Goal: Task Accomplishment & Management: Use online tool/utility

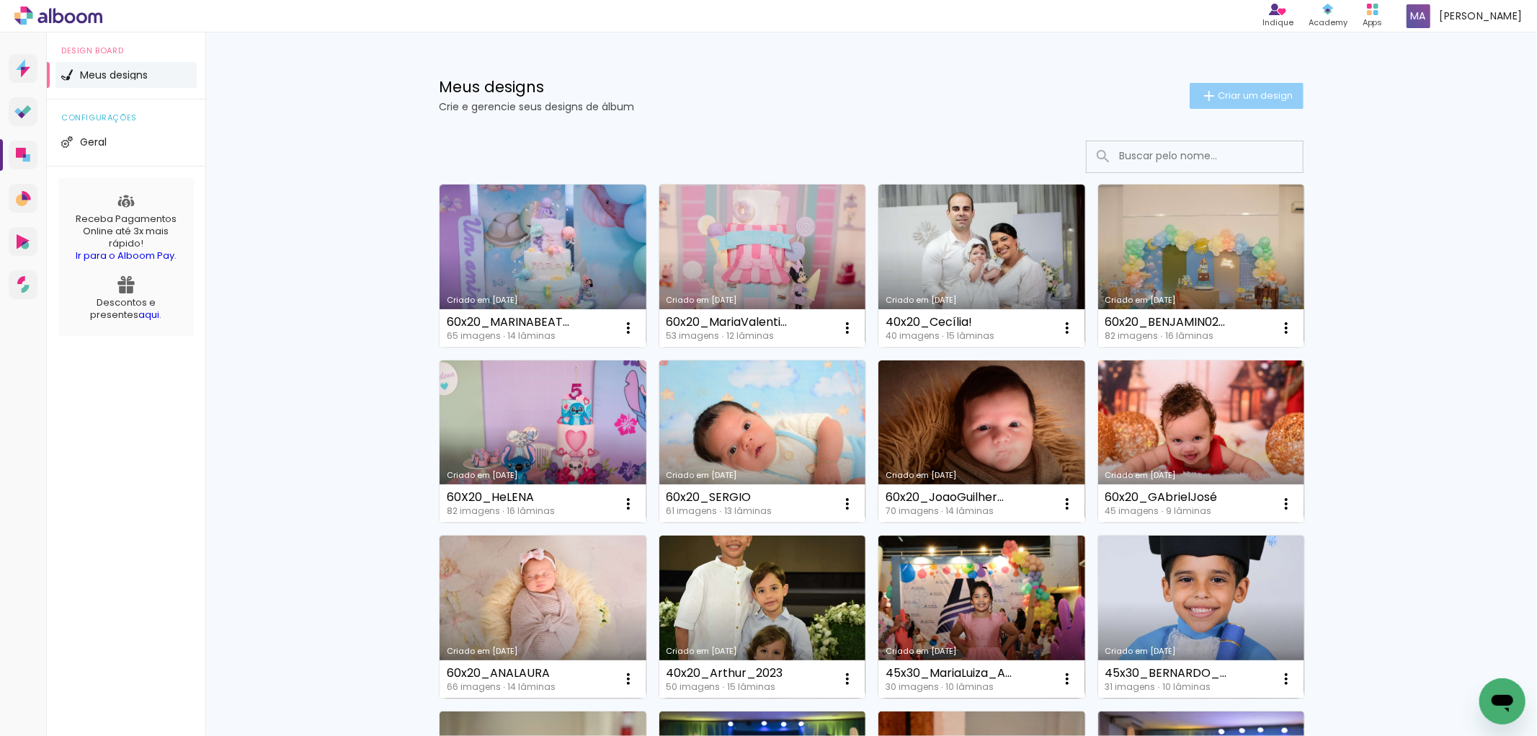
click at [1242, 98] on span "Criar um design" at bounding box center [1255, 95] width 75 height 9
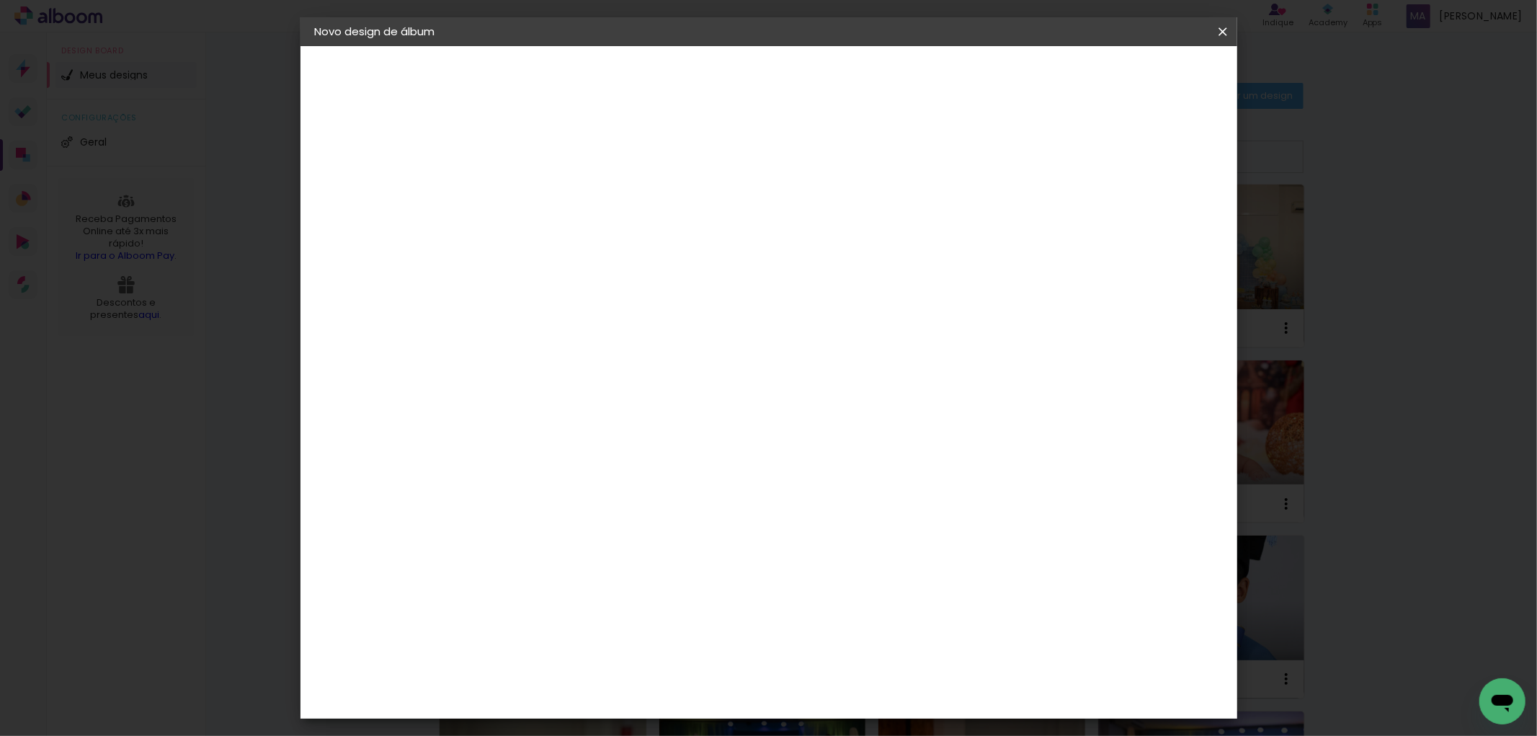
click at [550, 199] on input at bounding box center [550, 193] width 0 height 22
type input "a"
type input "Revista Júlia!"
type paper-input "Revista Júlia!"
click at [0, 0] on slot "Avançar" at bounding box center [0, 0] width 0 height 0
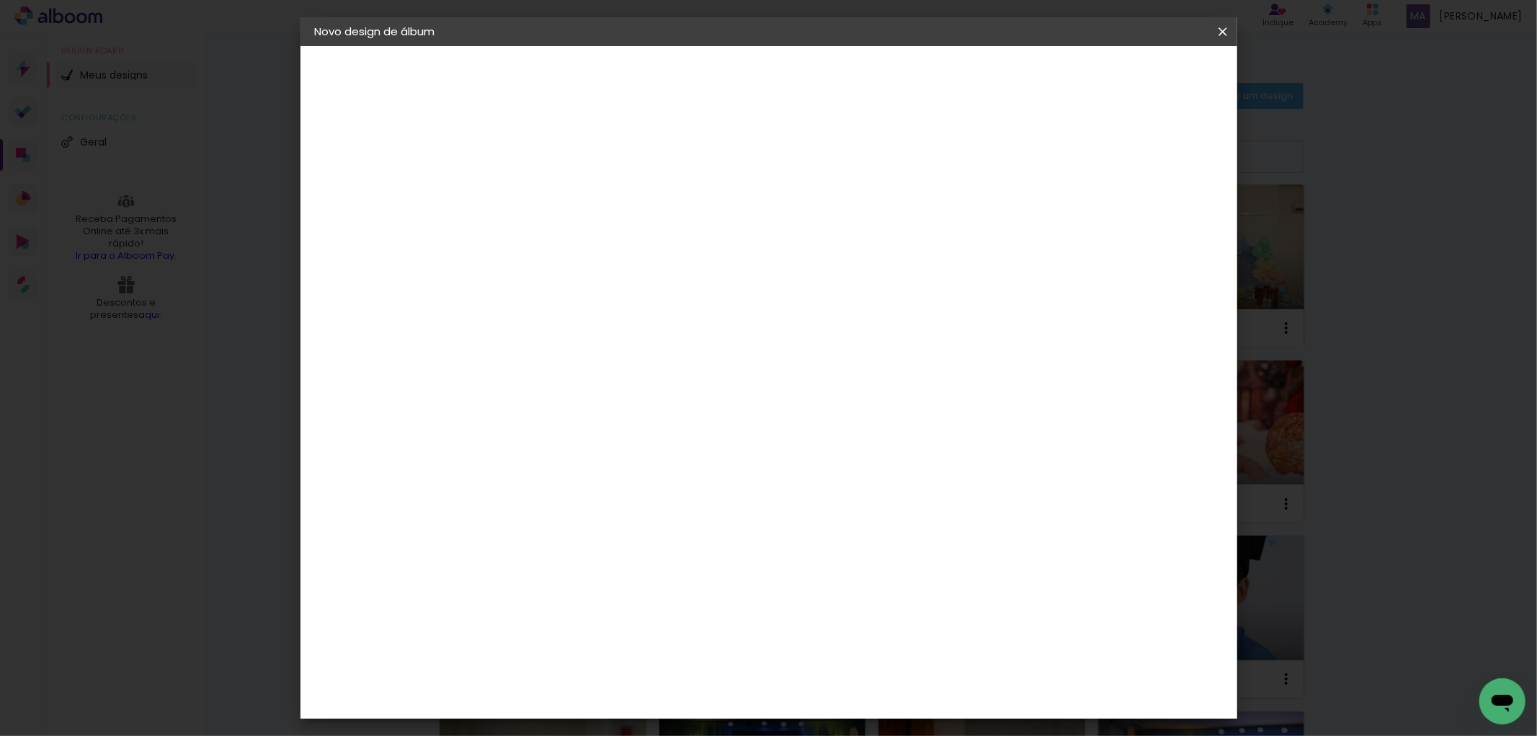
scroll to position [3468, 0]
click at [803, 296] on div "Sugerir uma encadernadora" at bounding box center [757, 300] width 89 height 23
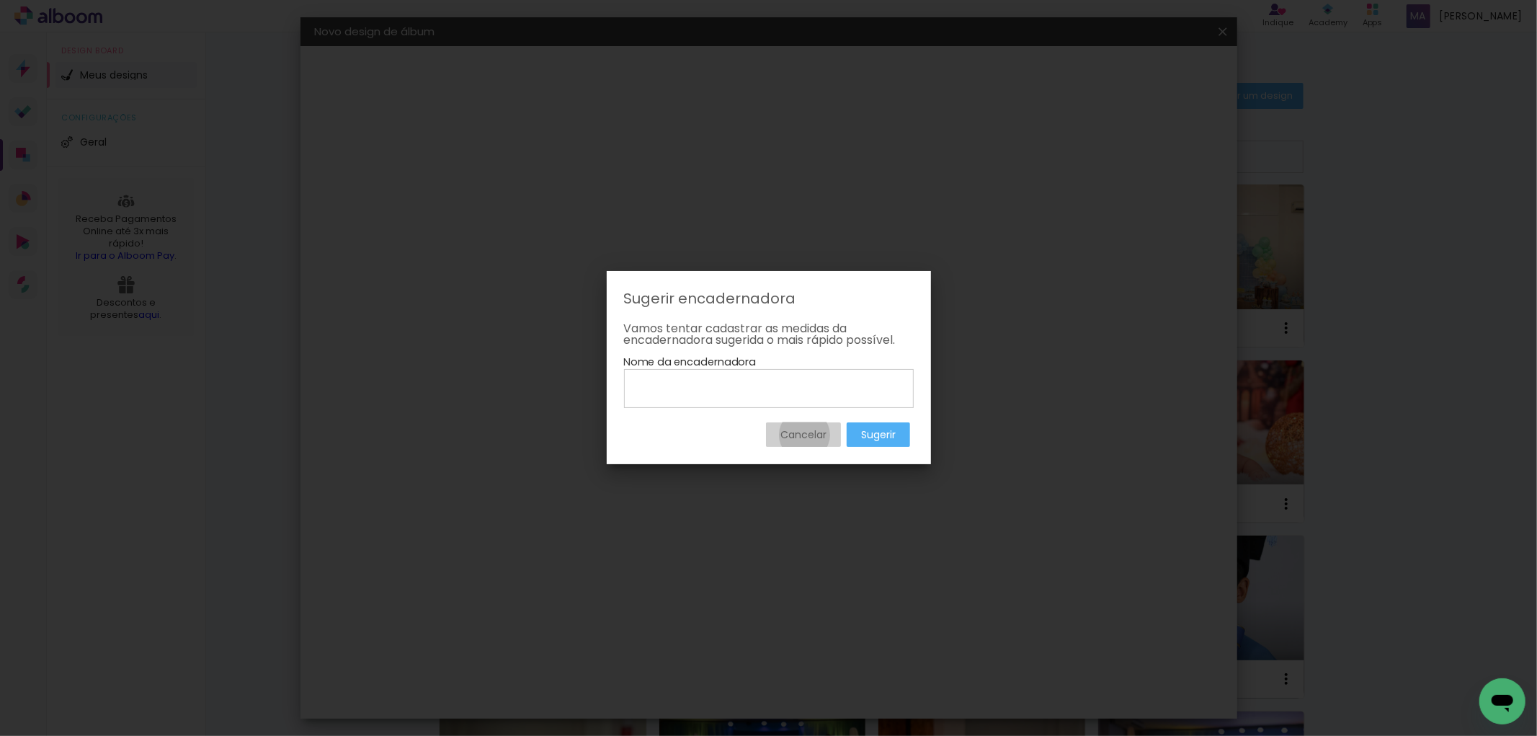
click at [0, 0] on slot "Cancelar" at bounding box center [0, 0] width 0 height 0
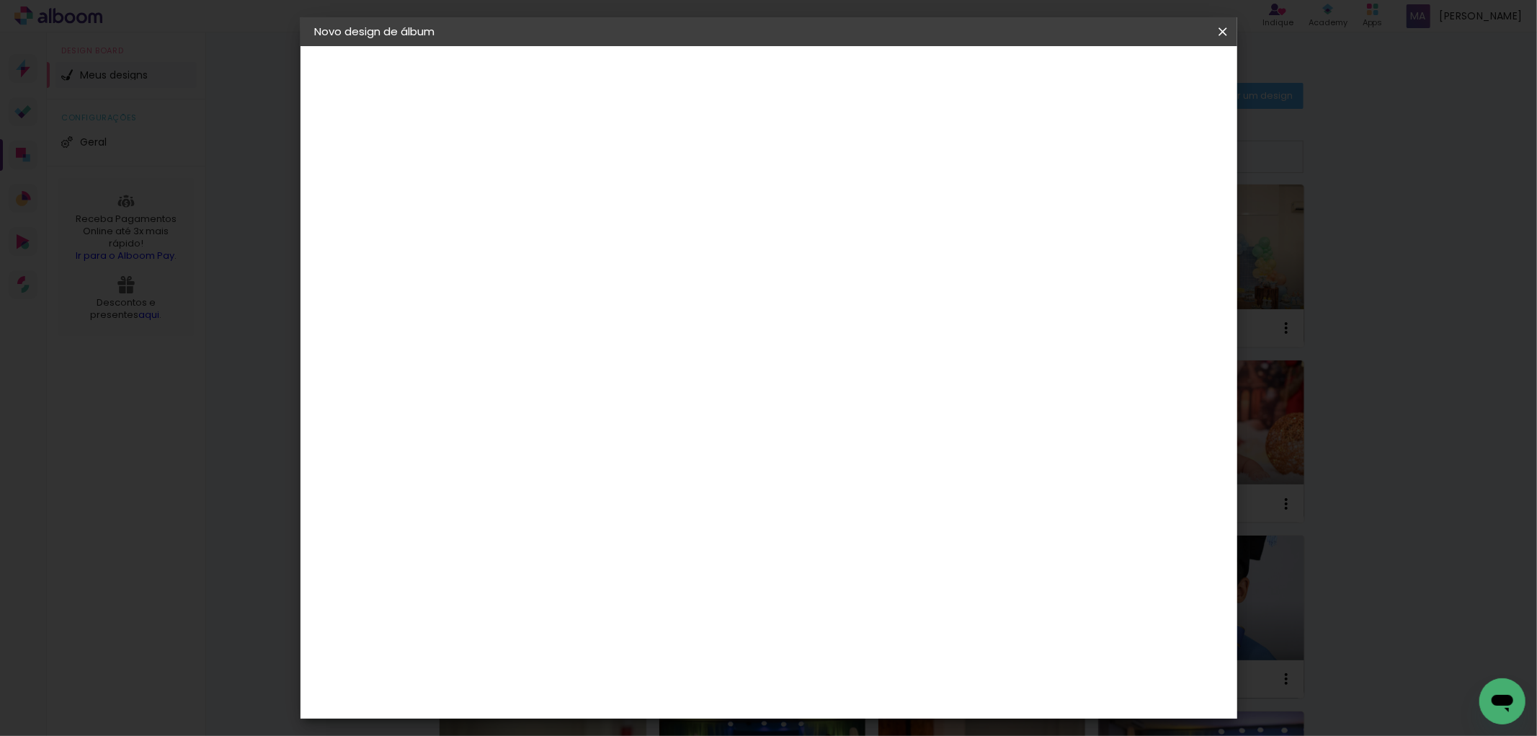
click at [803, 296] on div "Sugerir uma encadernadora" at bounding box center [757, 300] width 89 height 23
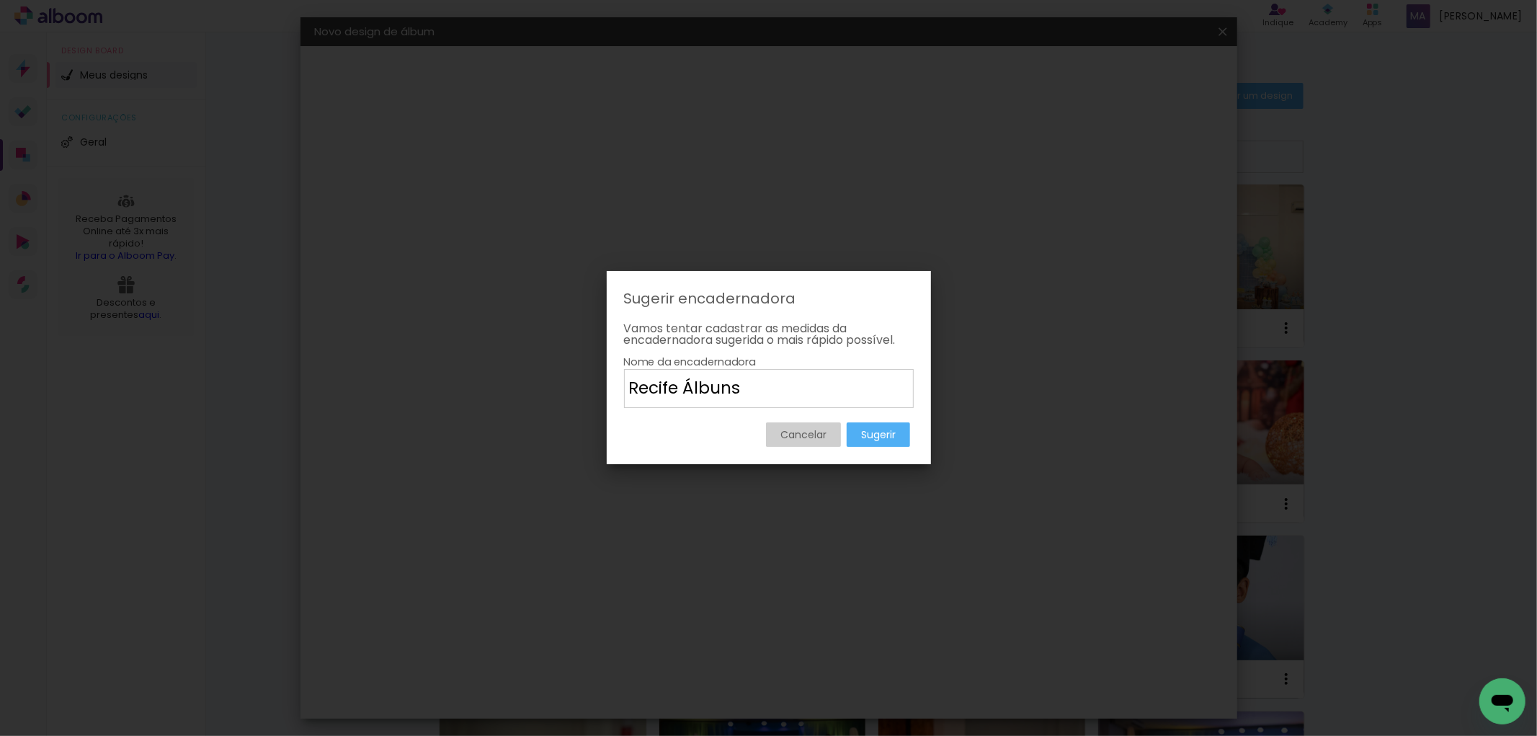
type input "Recife Álbuns"
type paper-input "Recife Álbuns"
click at [0, 0] on slot "Sugerir" at bounding box center [0, 0] width 0 height 0
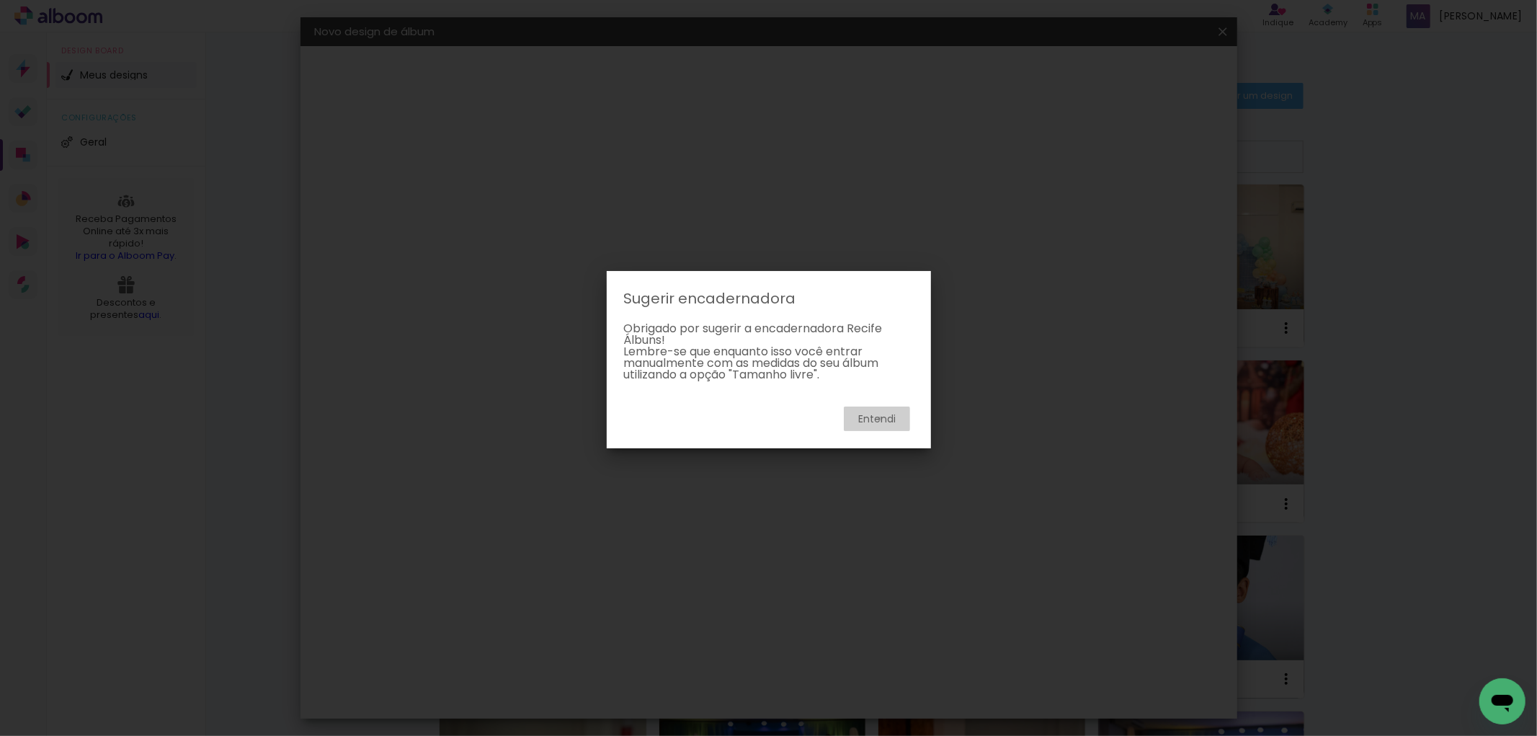
click at [0, 0] on slot "Entendi" at bounding box center [0, 0] width 0 height 0
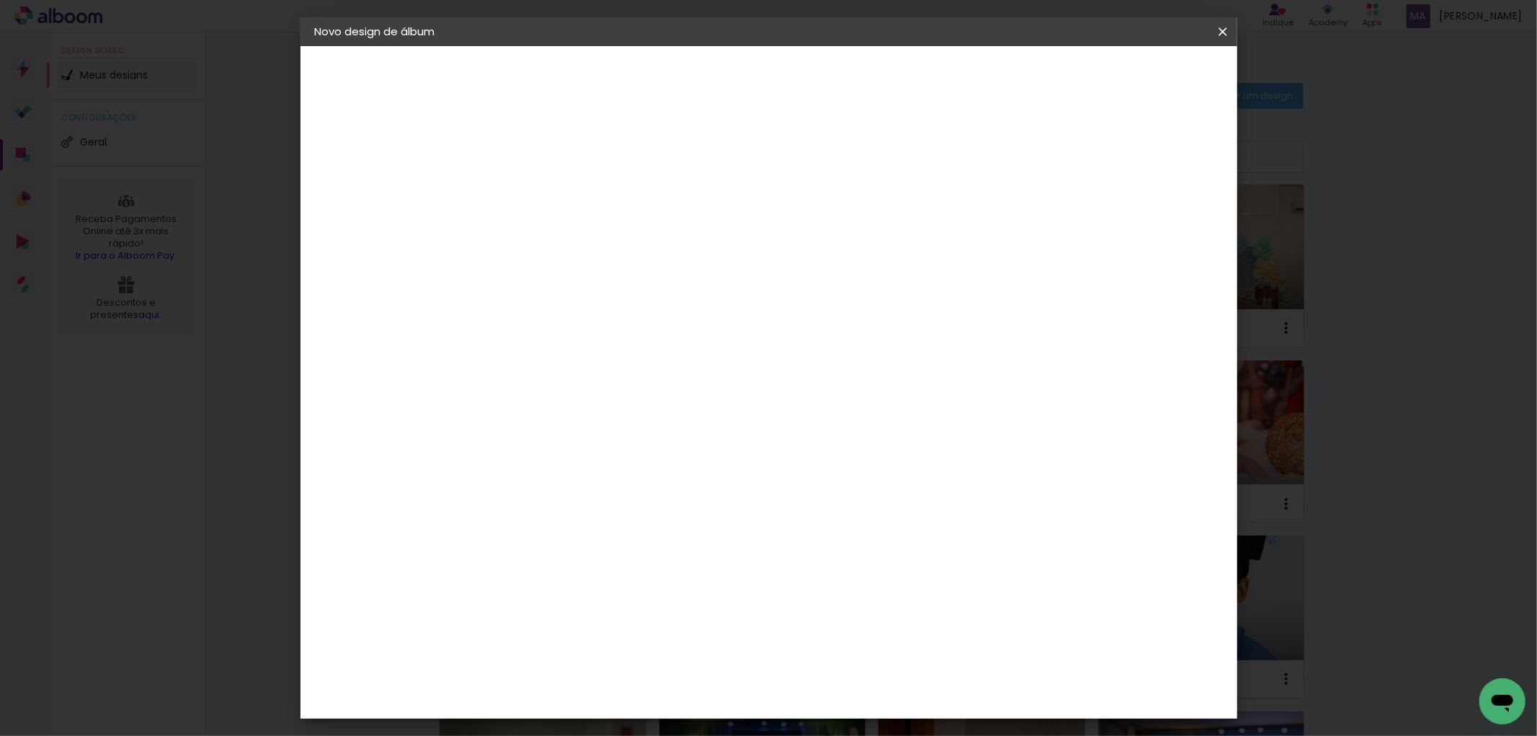
scroll to position [160, 0]
click at [592, 422] on div "ArtCollor" at bounding box center [566, 427] width 52 height 12
click at [0, 0] on slot "Avançar" at bounding box center [0, 0] width 0 height 0
click at [607, 240] on input "text" at bounding box center [578, 251] width 56 height 22
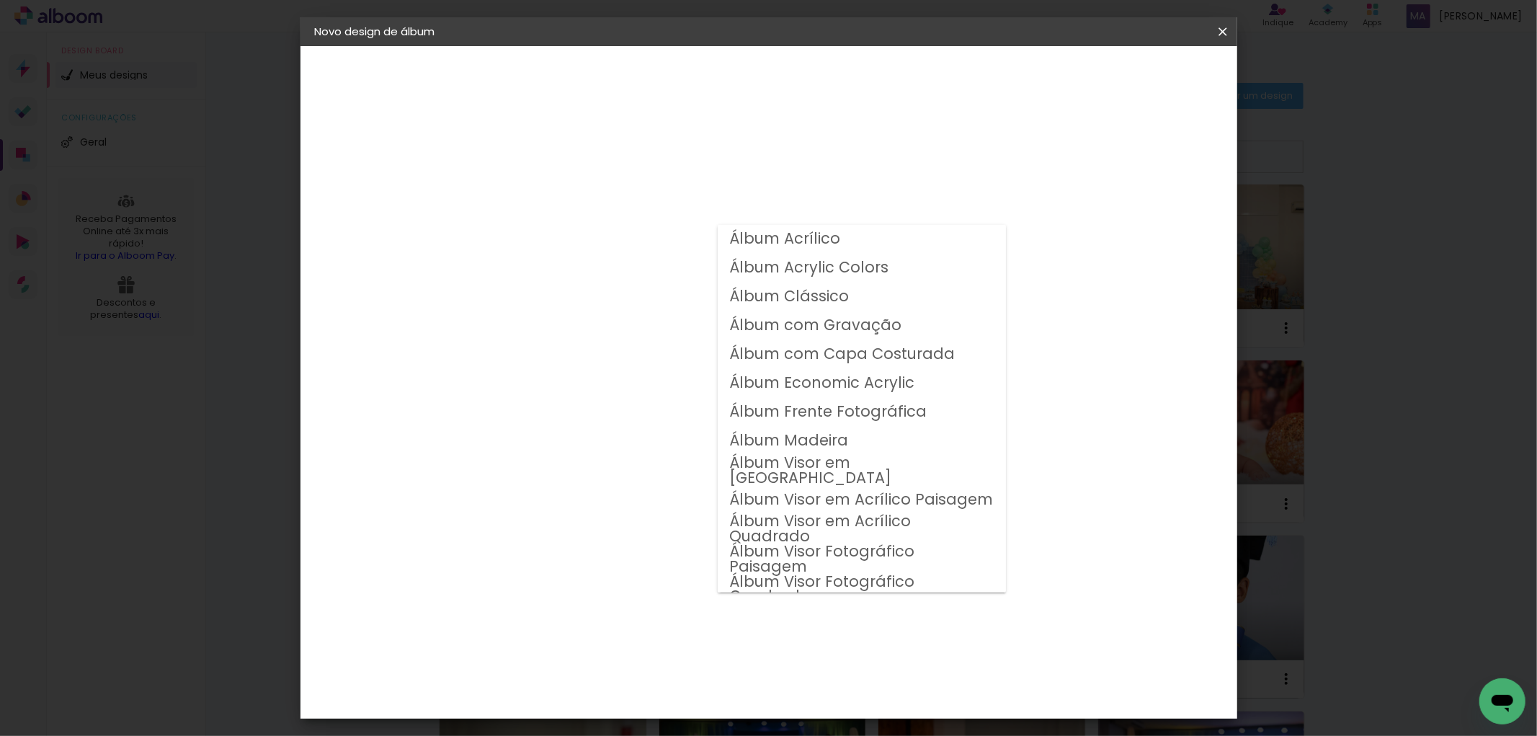
click at [0, 0] on slot "Álbum Clássico" at bounding box center [0, 0] width 0 height 0
type input "Álbum Clássico"
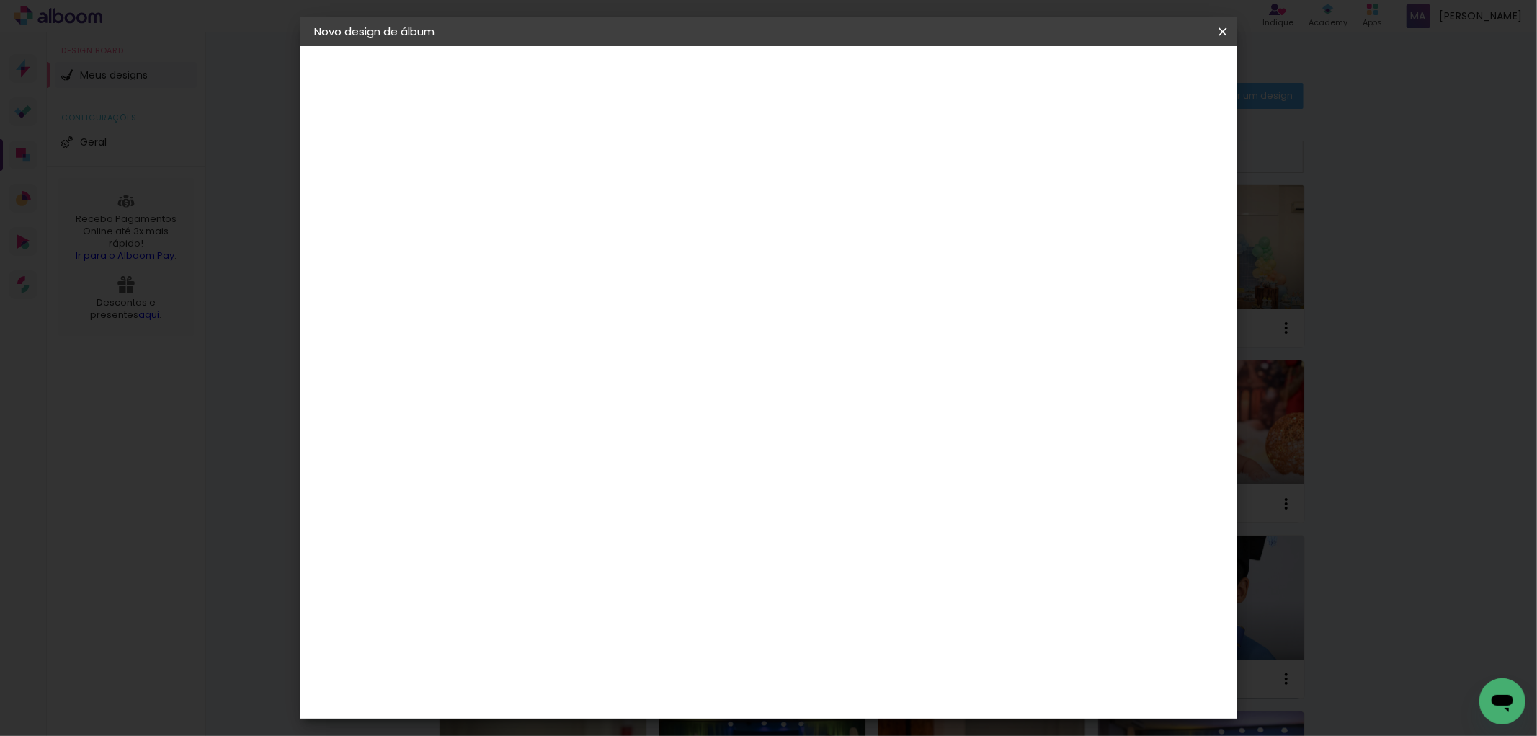
scroll to position [85, 0]
click at [701, 481] on span "20 × 20 cm" at bounding box center [674, 496] width 53 height 30
click at [0, 0] on slot "Avançar" at bounding box center [0, 0] width 0 height 0
click at [0, 0] on slot "Voltar" at bounding box center [0, 0] width 0 height 0
click at [607, 240] on input "text" at bounding box center [578, 251] width 56 height 22
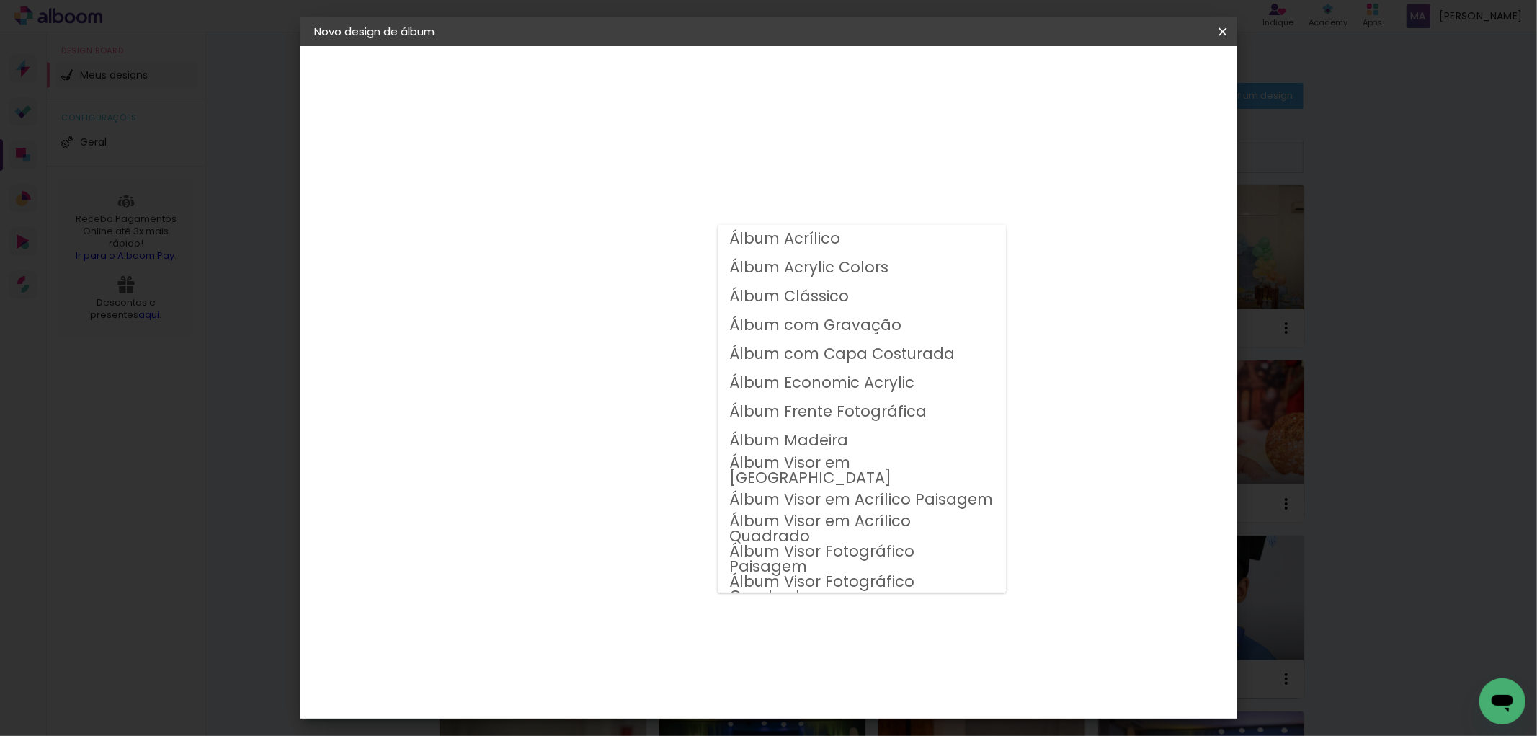
click at [0, 0] on slot "Voltar" at bounding box center [0, 0] width 0 height 0
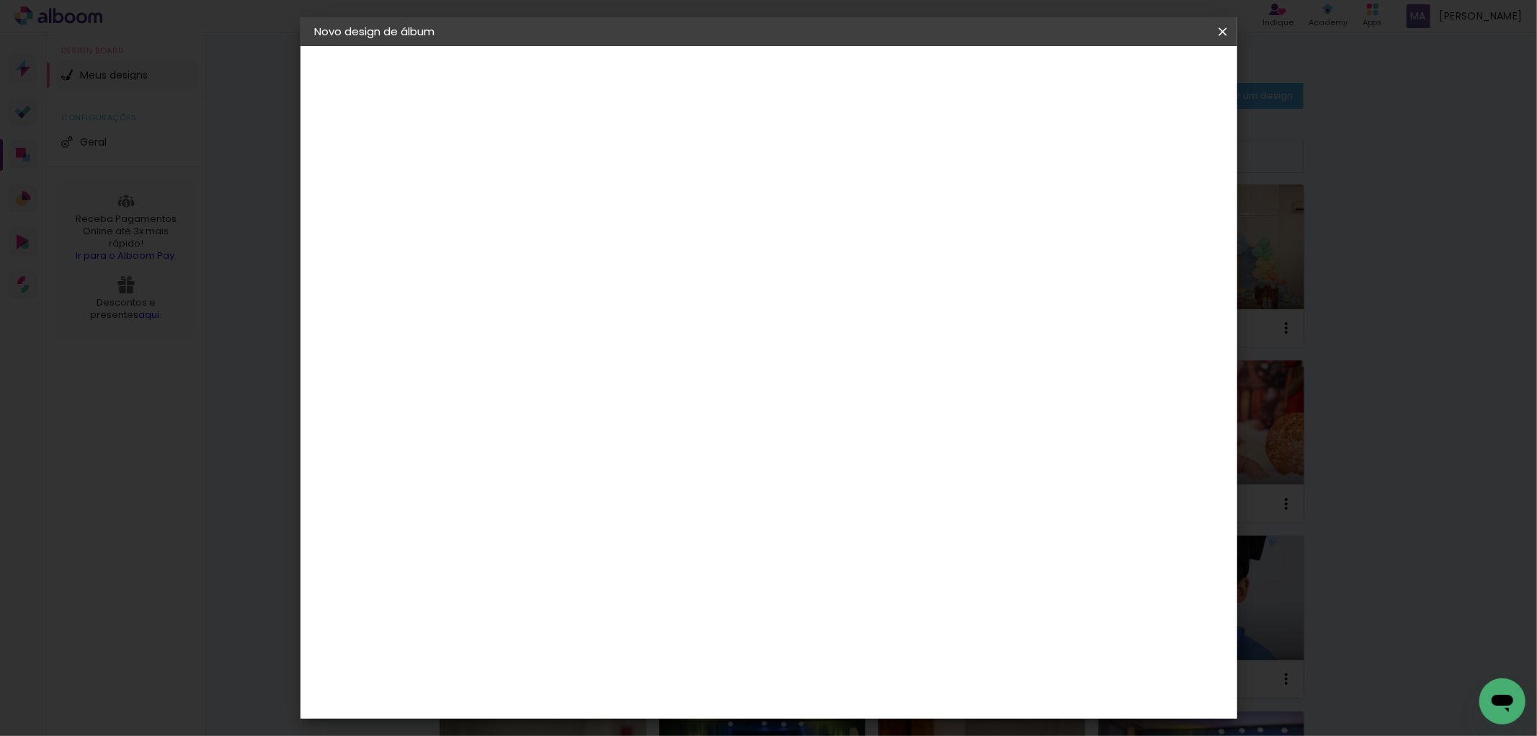
click at [641, 311] on paper-item "AlfaFotoBook" at bounding box center [587, 323] width 156 height 32
click at [0, 0] on slot "Avançar" at bounding box center [0, 0] width 0 height 0
click at [701, 540] on span "20 × 20 cm" at bounding box center [674, 559] width 53 height 38
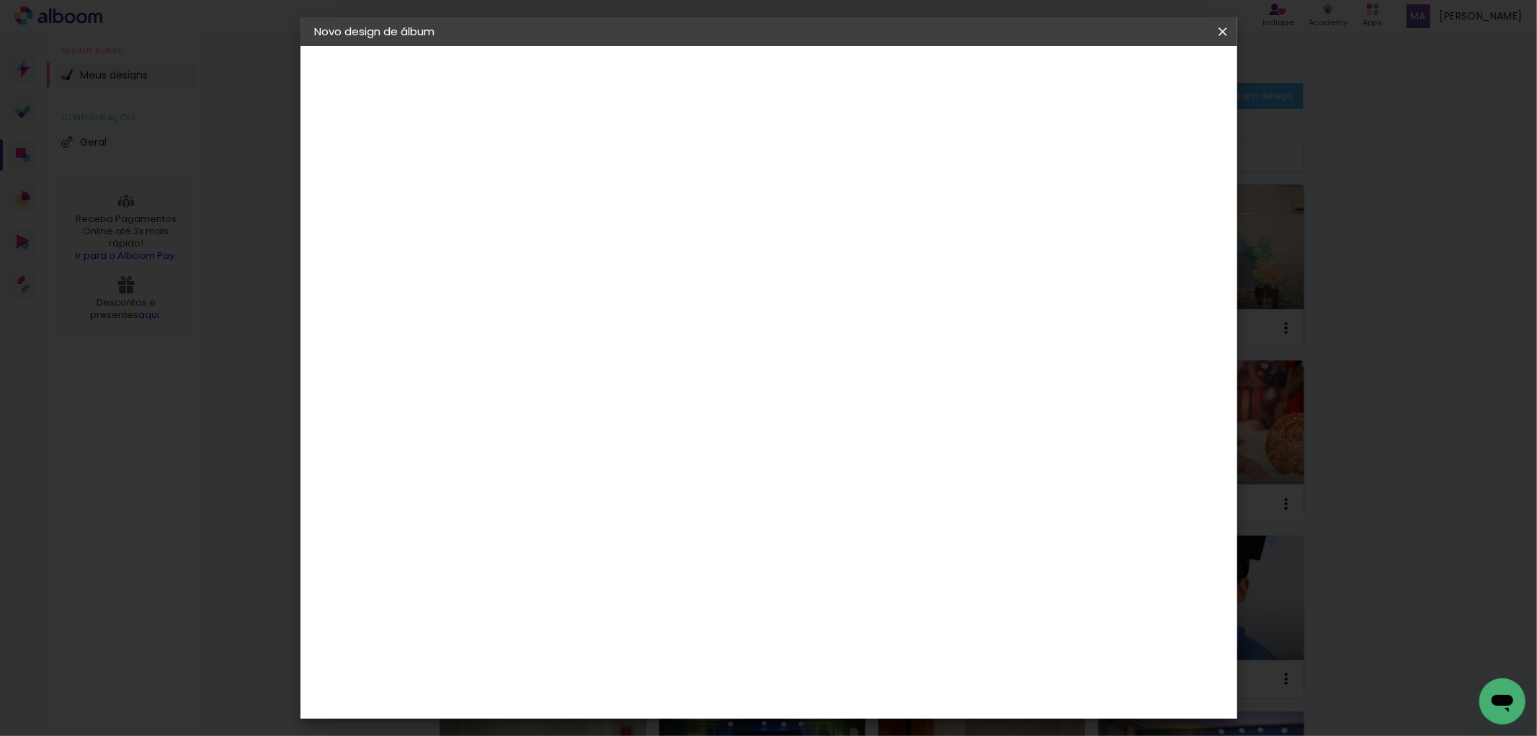
click at [0, 0] on slot "Avançar" at bounding box center [0, 0] width 0 height 0
click at [1131, 74] on span "Iniciar design" at bounding box center [1099, 76] width 66 height 10
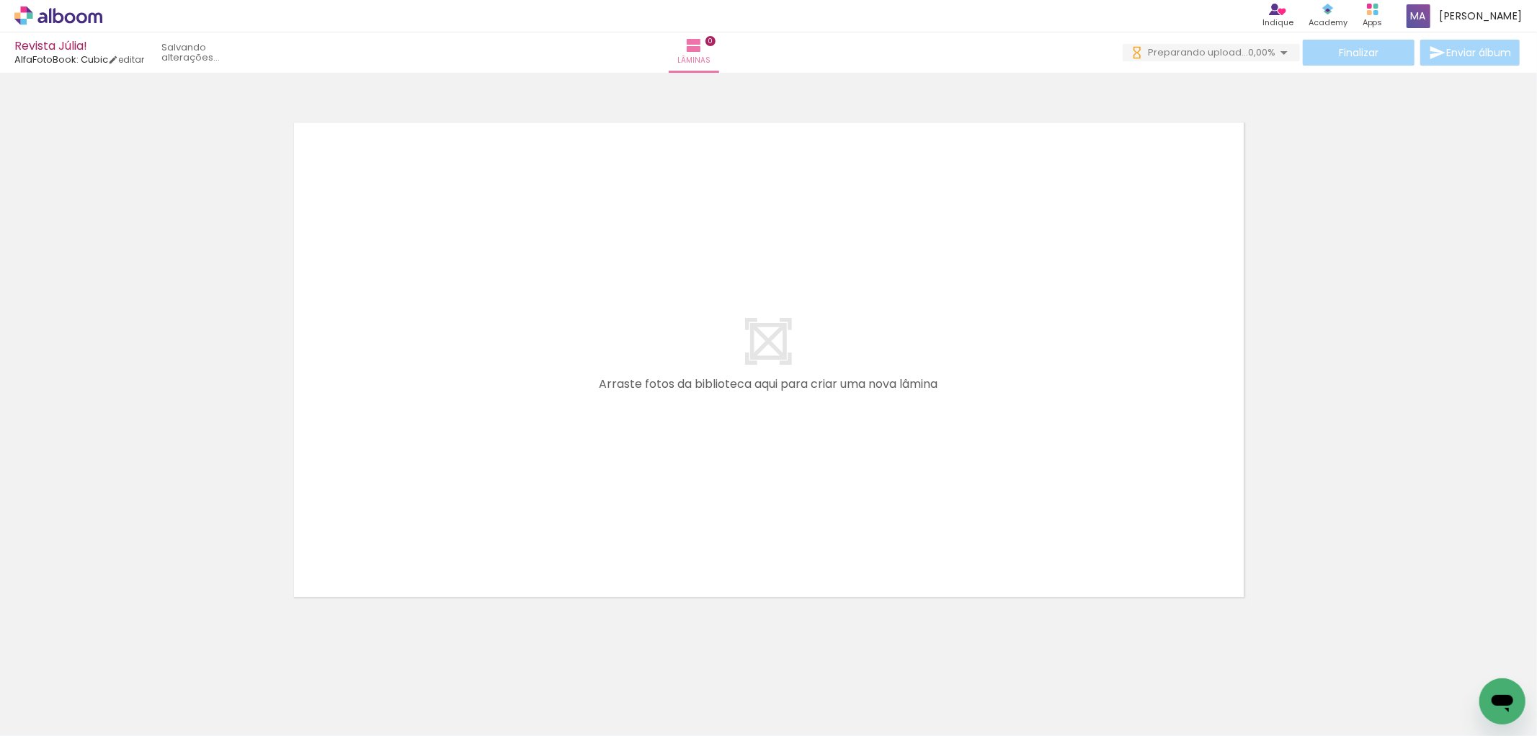
scroll to position [9, 0]
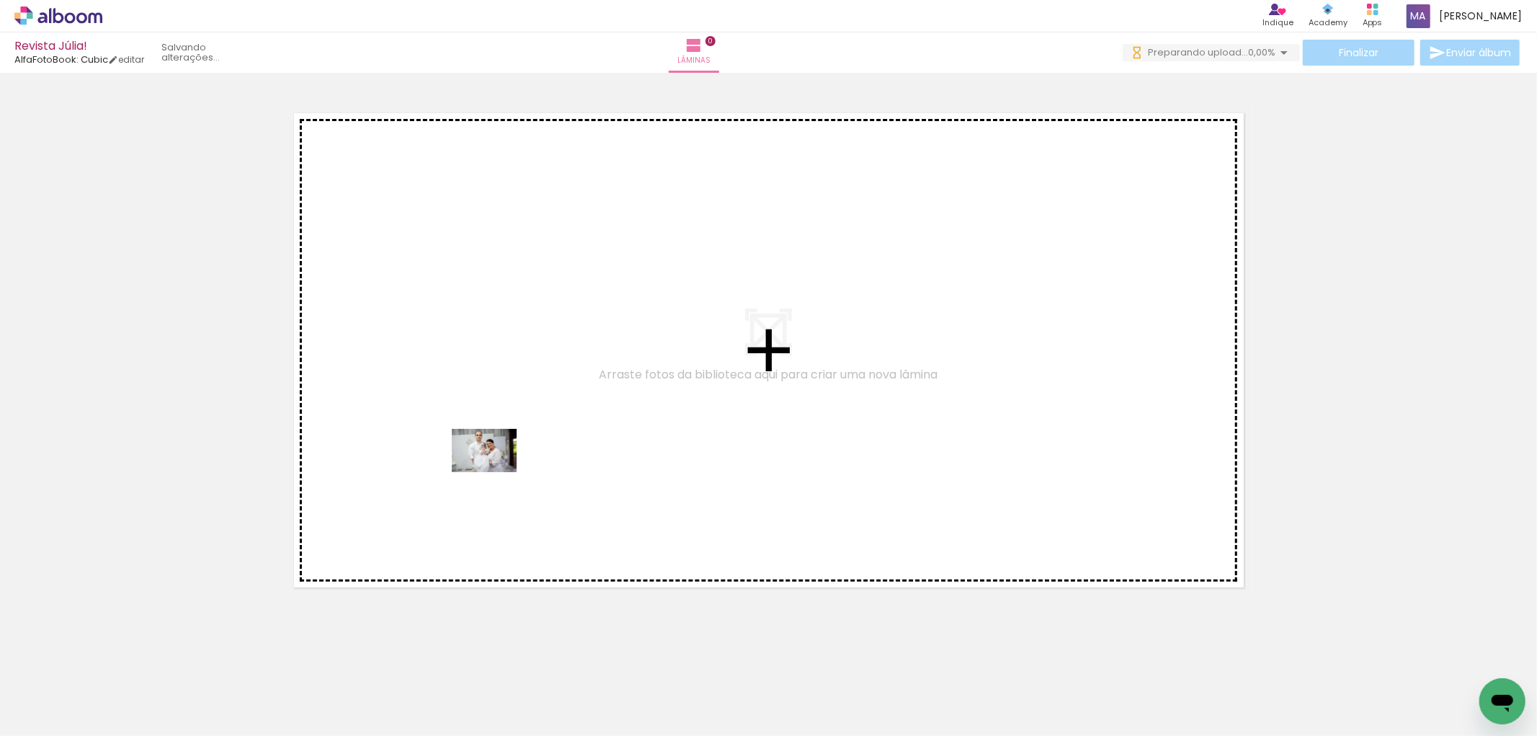
drag, startPoint x: 169, startPoint y: 683, endPoint x: 534, endPoint y: 432, distance: 443.1
click at [534, 432] on quentale-workspace at bounding box center [768, 368] width 1537 height 736
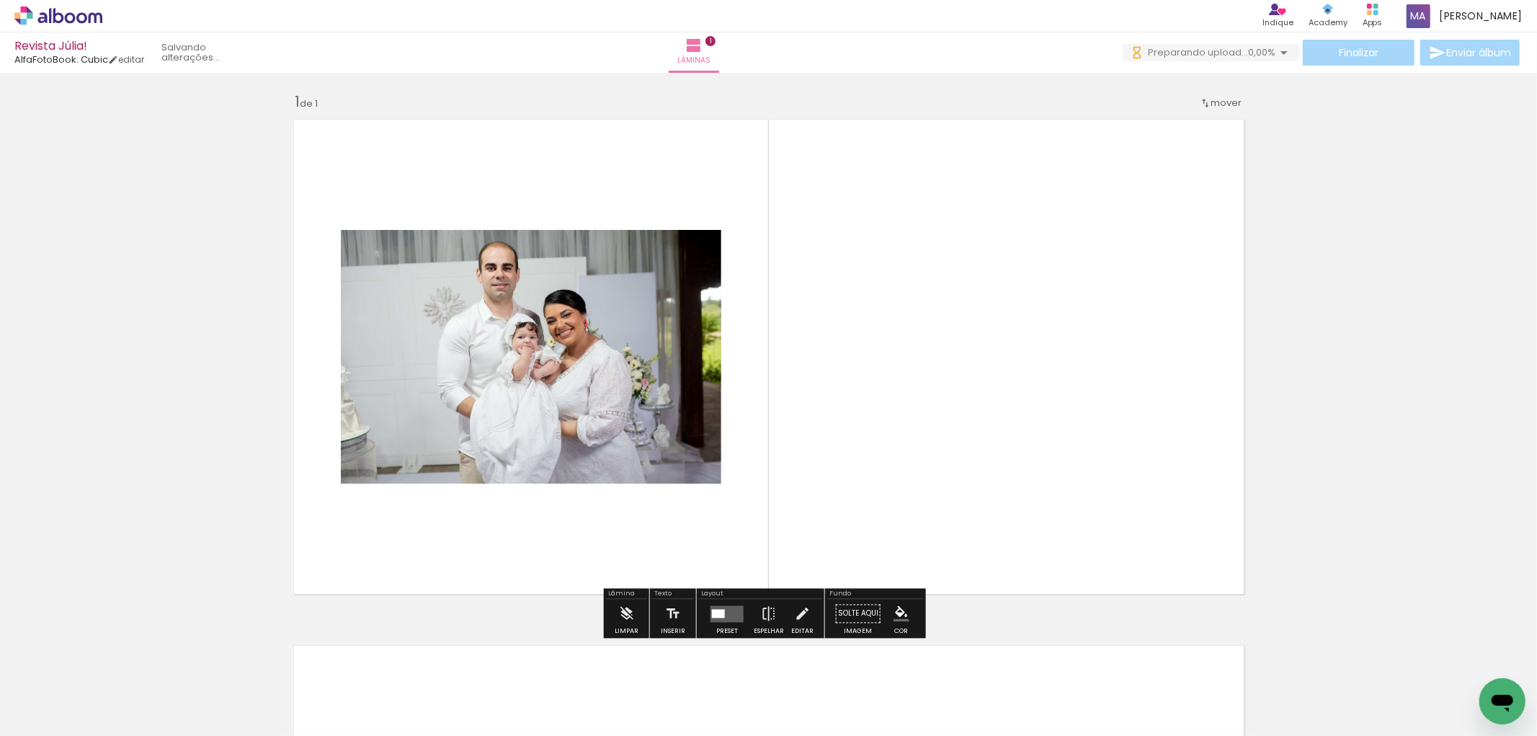
scroll to position [0, 0]
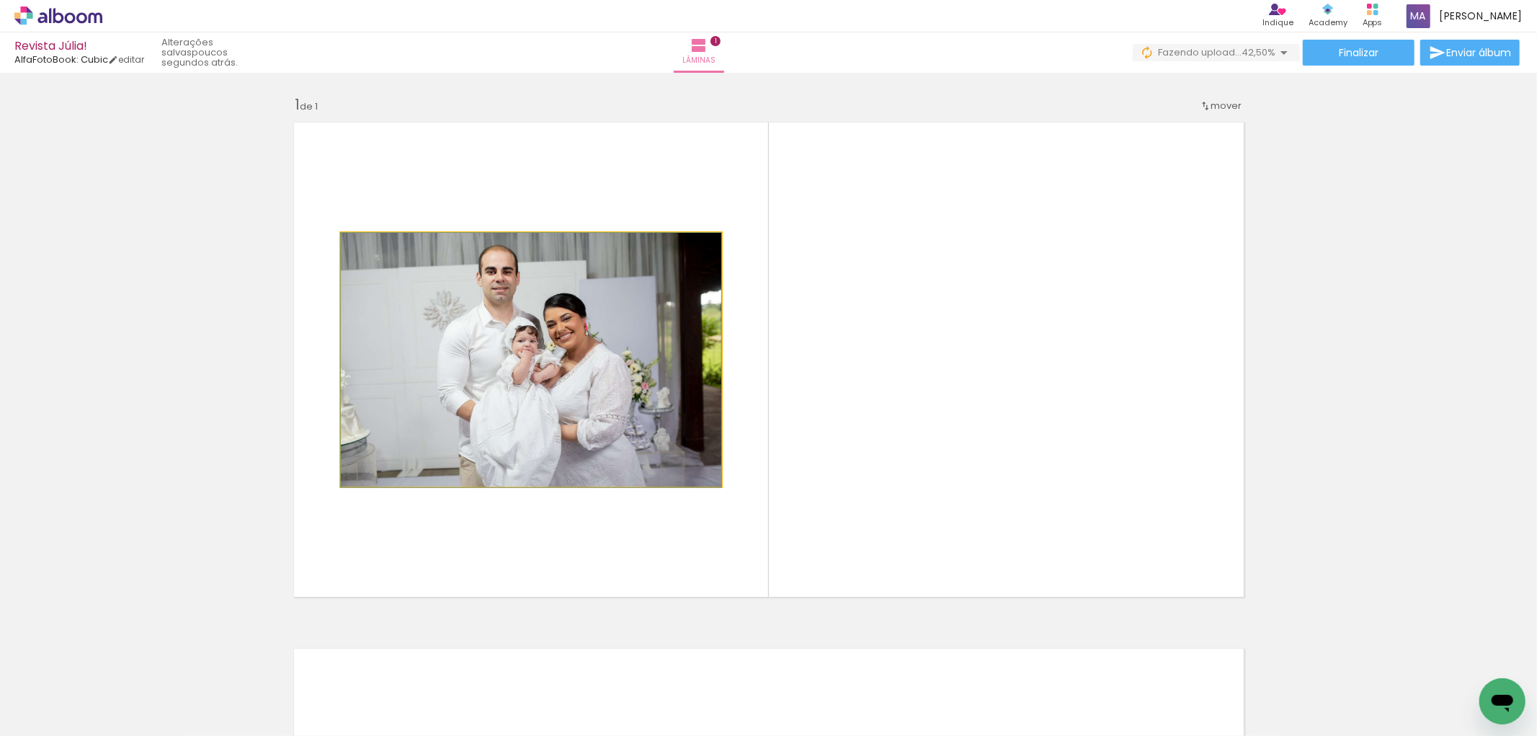
drag, startPoint x: 551, startPoint y: 406, endPoint x: 187, endPoint y: 456, distance: 367.2
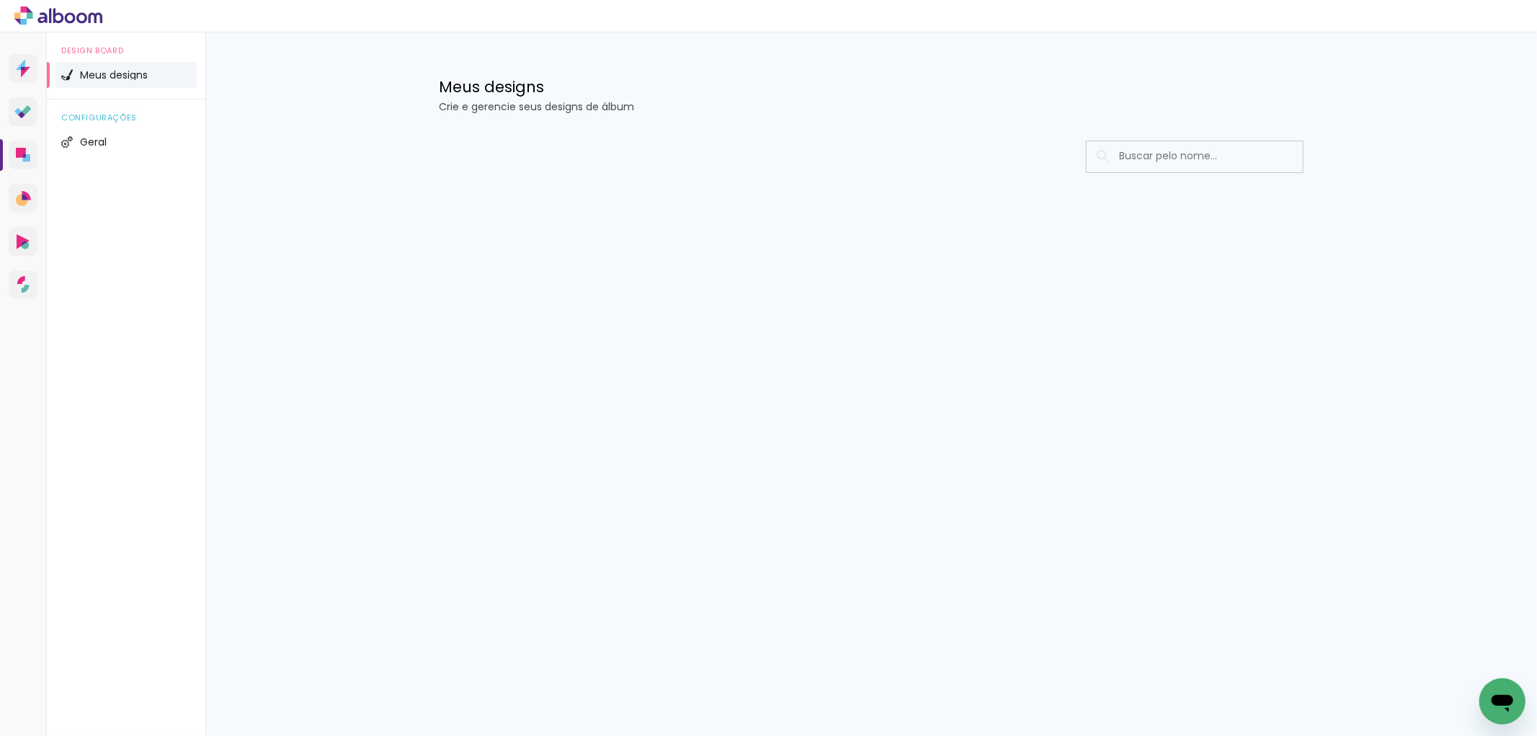
click at [42, 19] on icon at bounding box center [58, 15] width 88 height 19
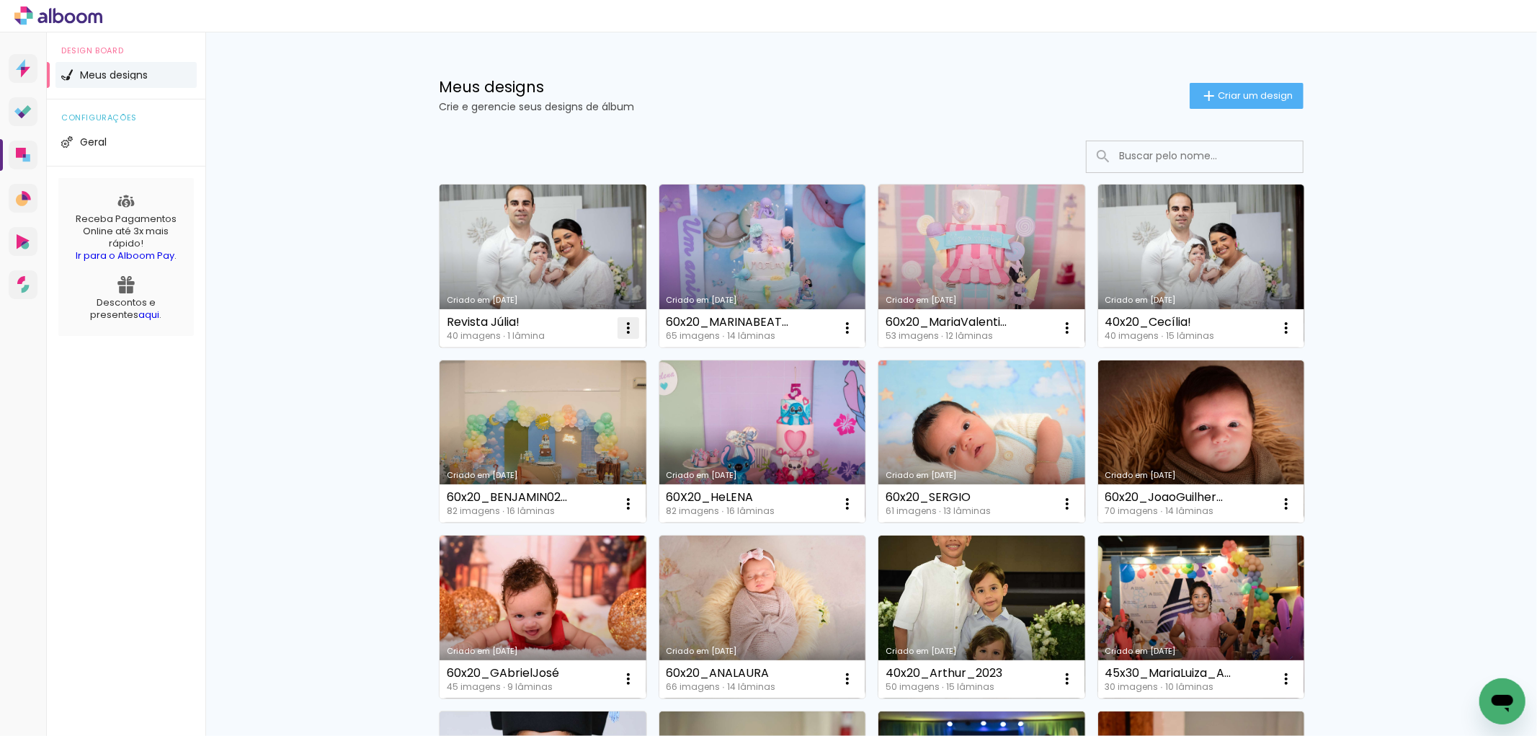
click at [625, 326] on iron-icon at bounding box center [628, 327] width 17 height 17
click at [563, 419] on paper-item "Excluir" at bounding box center [565, 423] width 142 height 29
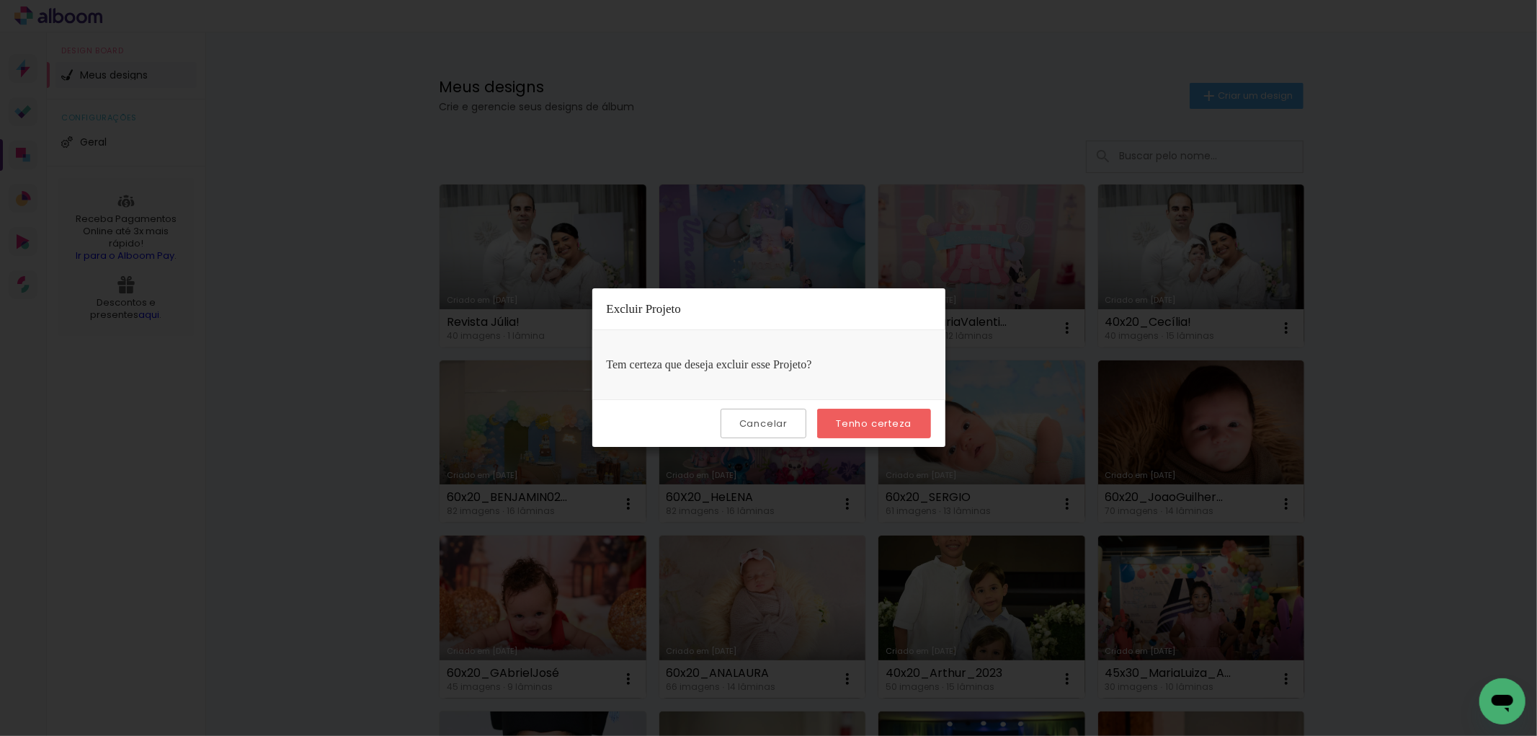
click at [831, 420] on paper-button "Tenho certeza" at bounding box center [873, 424] width 113 height 30
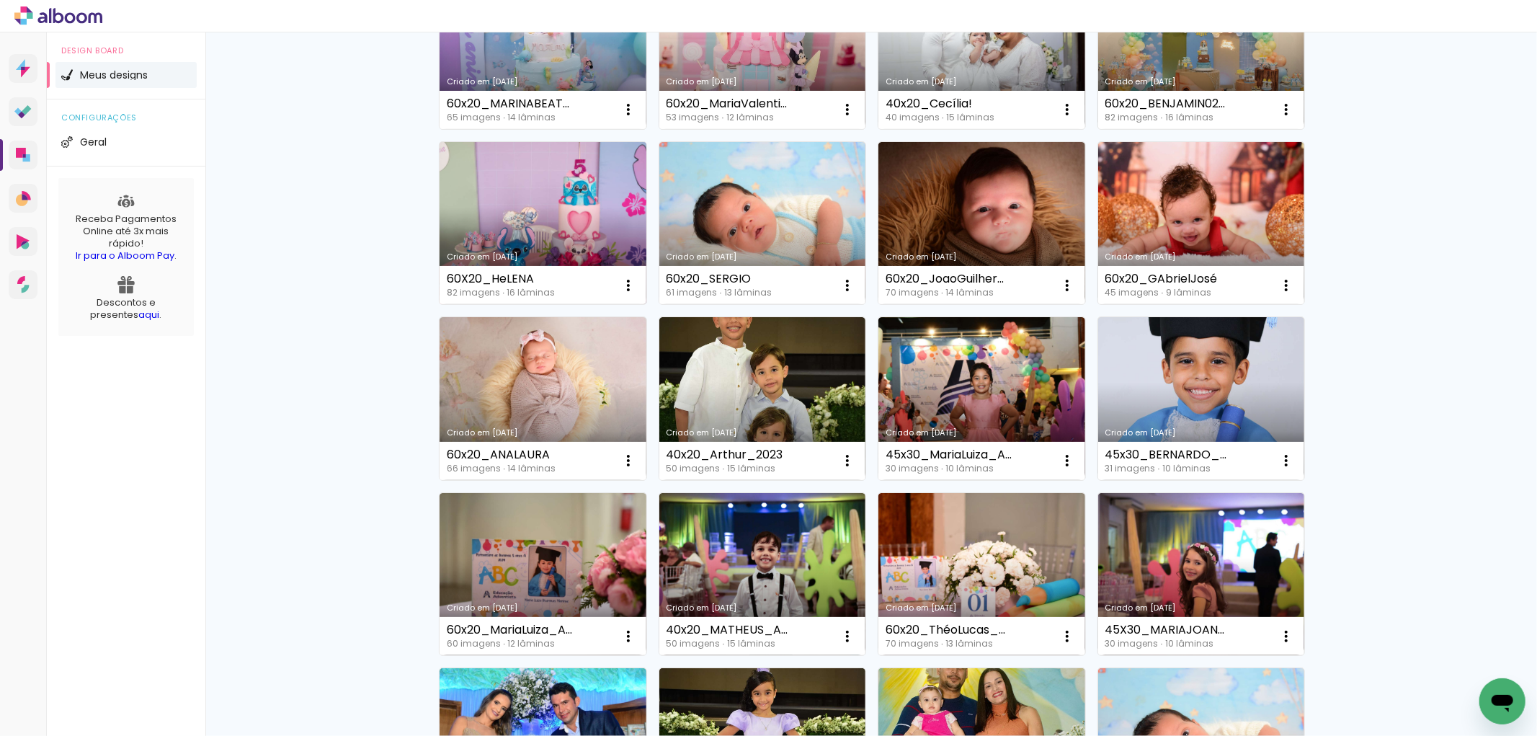
scroll to position [240, 0]
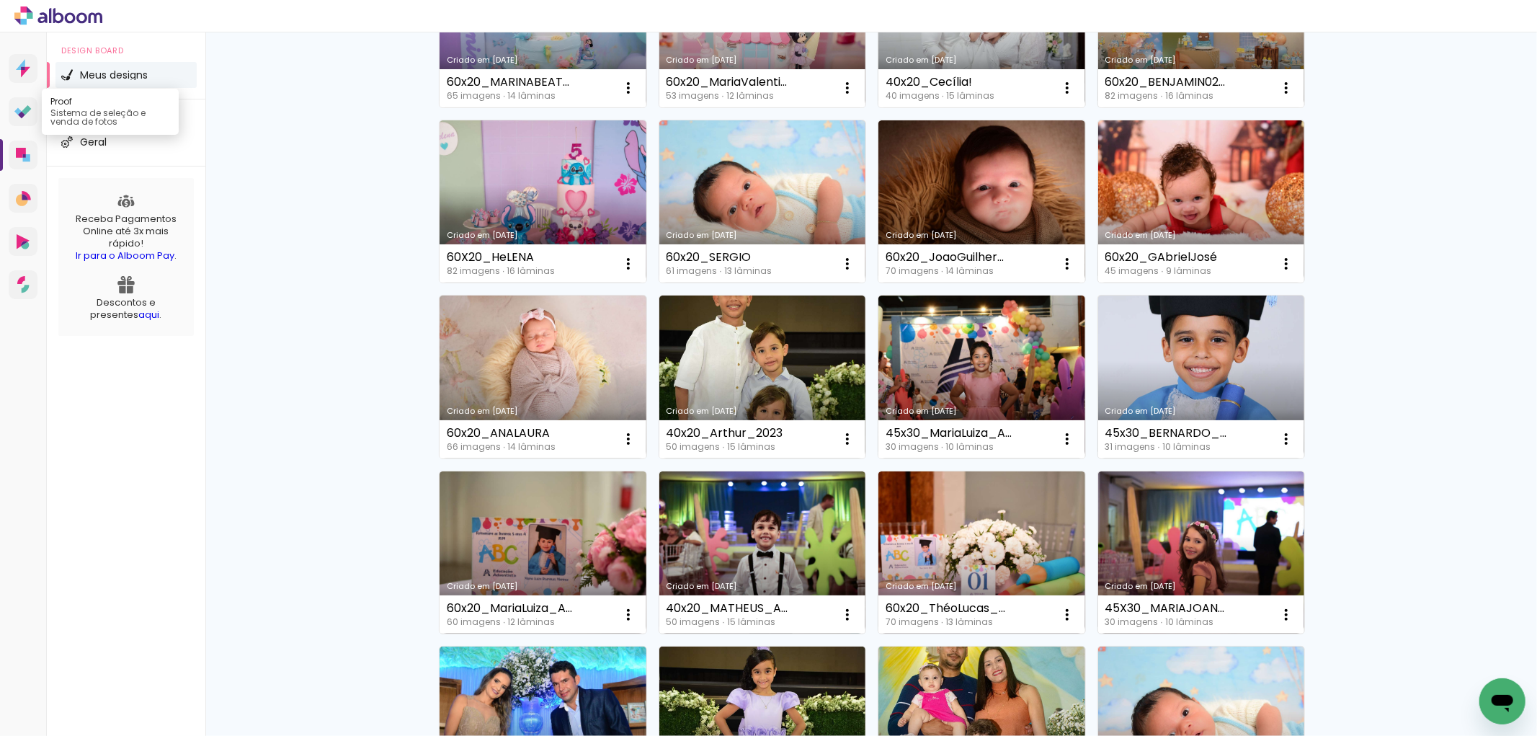
click at [29, 109] on icon at bounding box center [26, 109] width 9 height 9
